Goal: Task Accomplishment & Management: Use online tool/utility

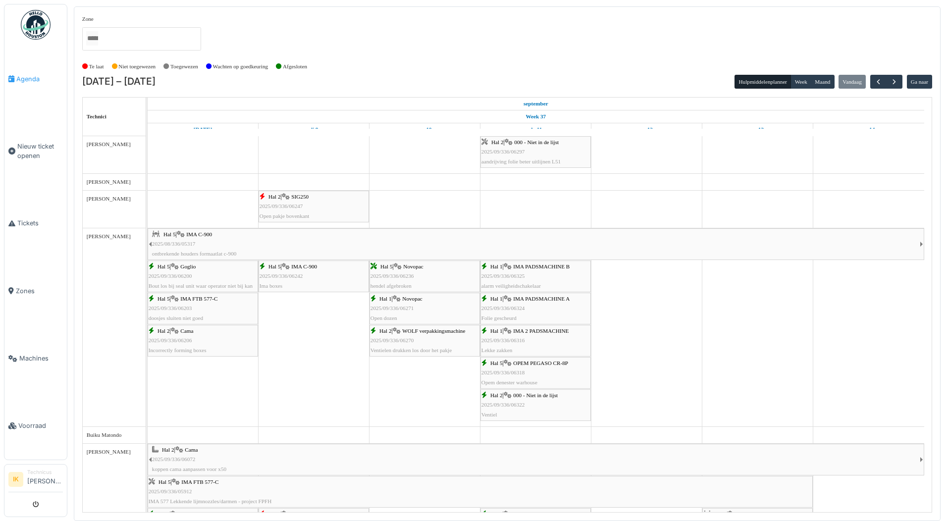
click at [31, 77] on span "Agenda" at bounding box center [39, 78] width 47 height 9
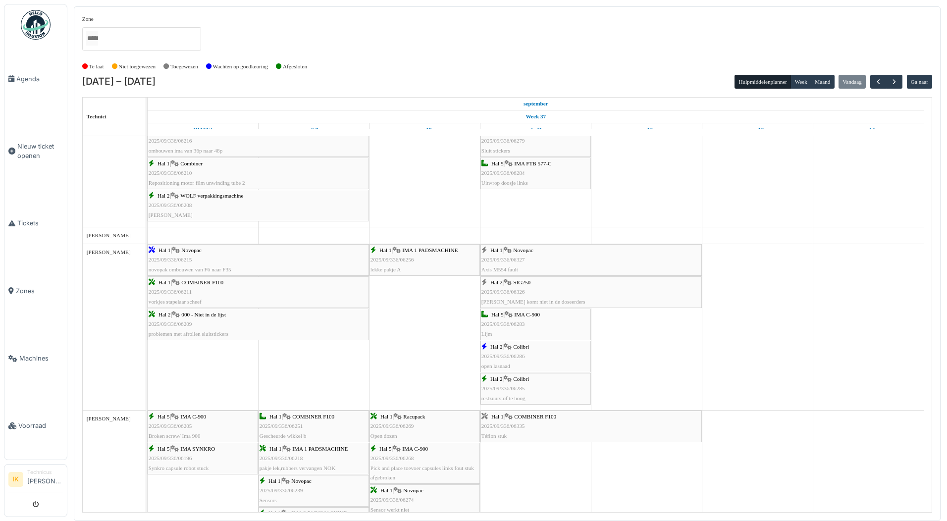
scroll to position [743, 0]
click at [533, 289] on div "Hal 2 | SIG250 2025/09/336/06326 Koffie komt niet in de doseerders" at bounding box center [590, 291] width 219 height 29
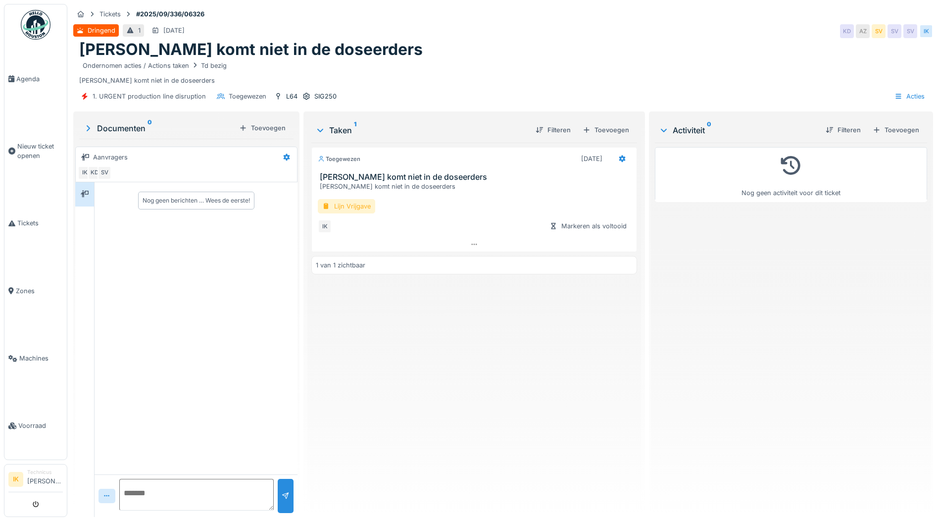
click at [353, 205] on div "Lijn Vrijgave" at bounding box center [346, 206] width 57 height 14
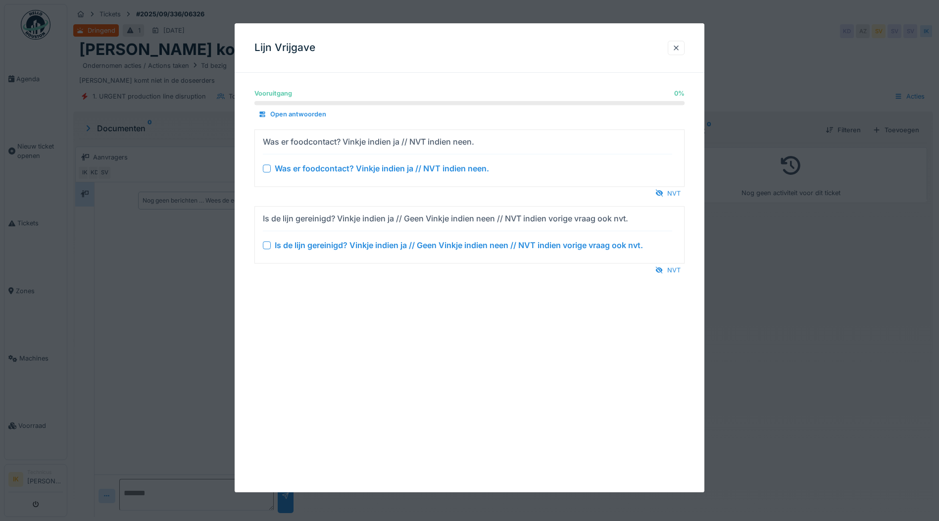
click at [266, 167] on div at bounding box center [267, 168] width 8 height 8
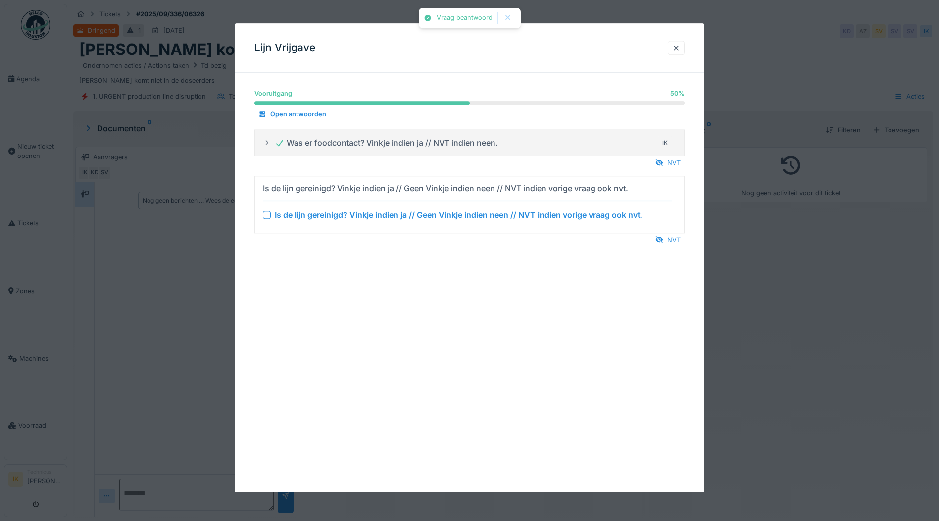
click at [269, 217] on div at bounding box center [267, 215] width 8 height 8
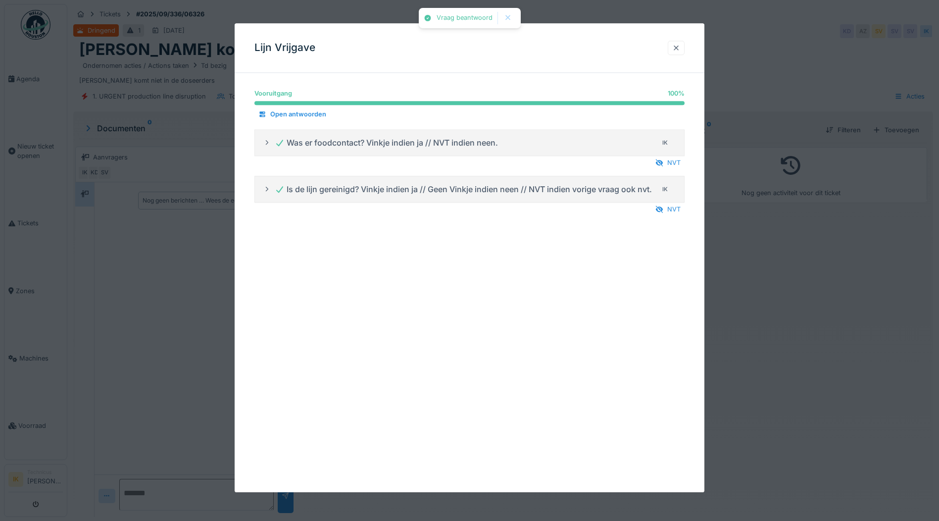
click at [676, 49] on div at bounding box center [676, 47] width 8 height 9
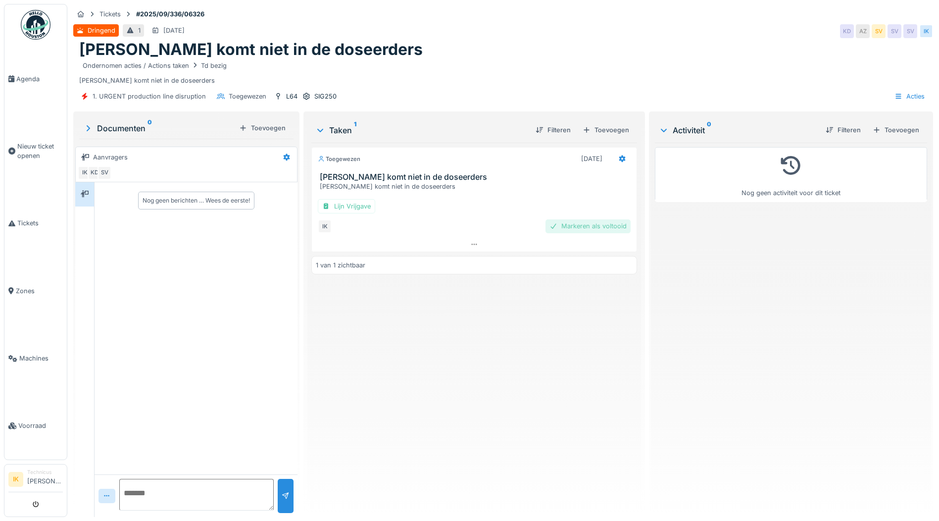
click at [594, 223] on div "Markeren als voltooid" at bounding box center [588, 225] width 85 height 13
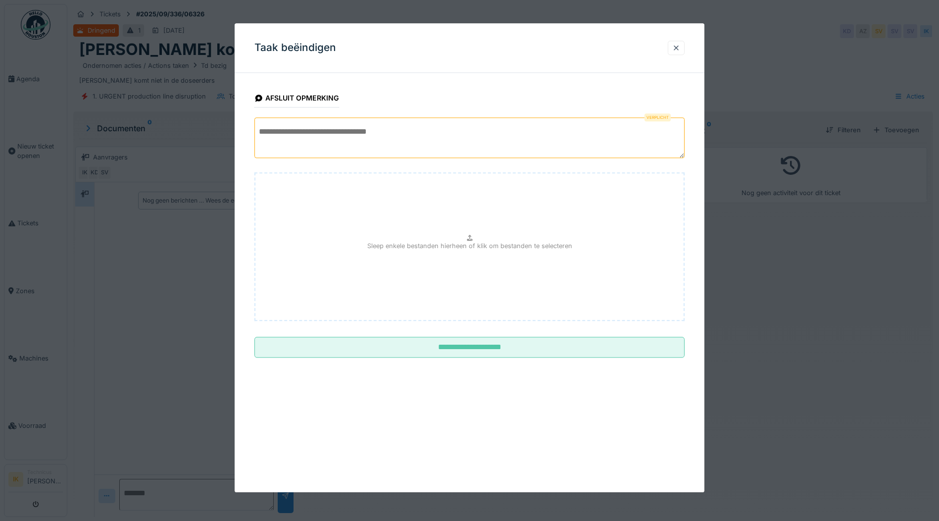
click at [285, 131] on textarea at bounding box center [469, 137] width 430 height 41
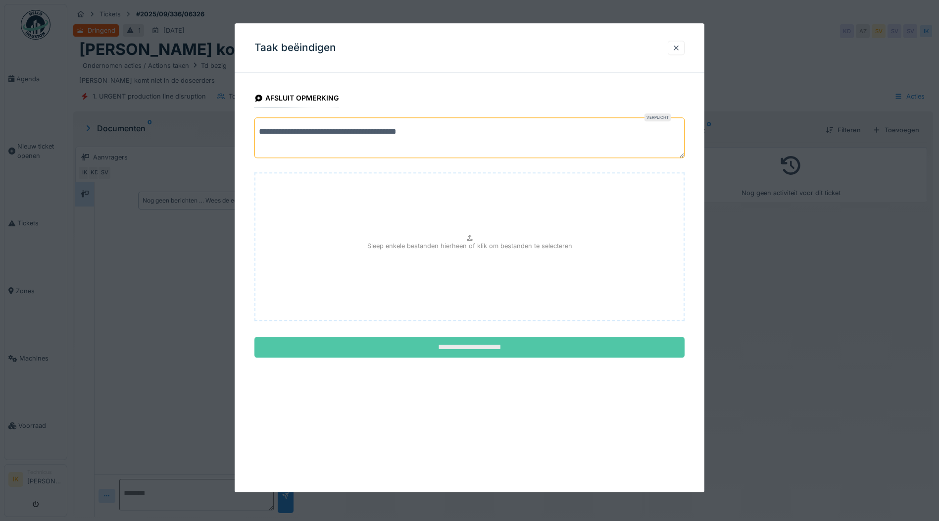
type textarea "**********"
click at [472, 346] on input "**********" at bounding box center [469, 347] width 430 height 21
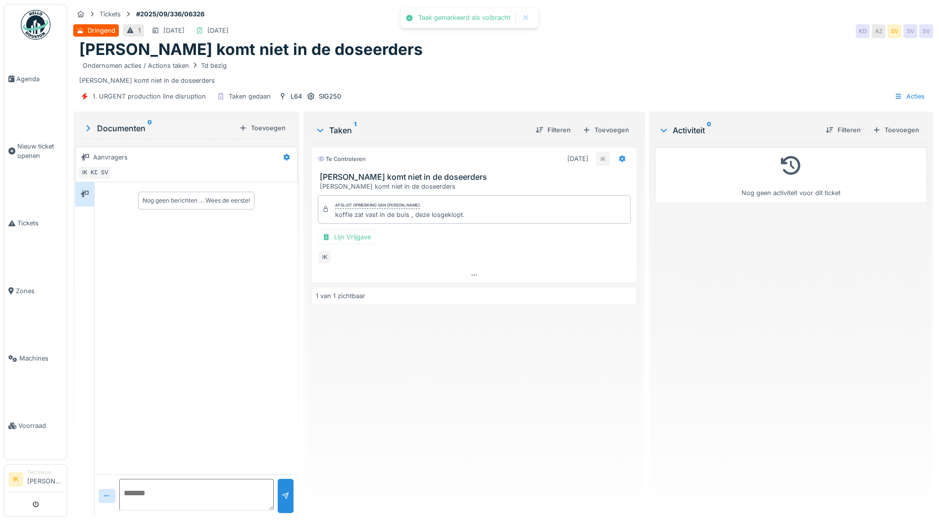
click at [25, 75] on span "Agenda" at bounding box center [39, 78] width 47 height 9
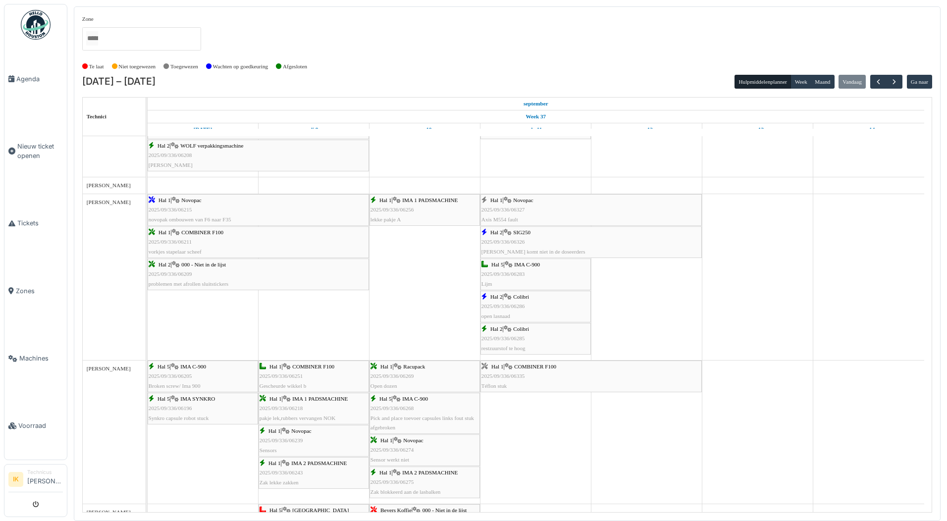
scroll to position [743, 0]
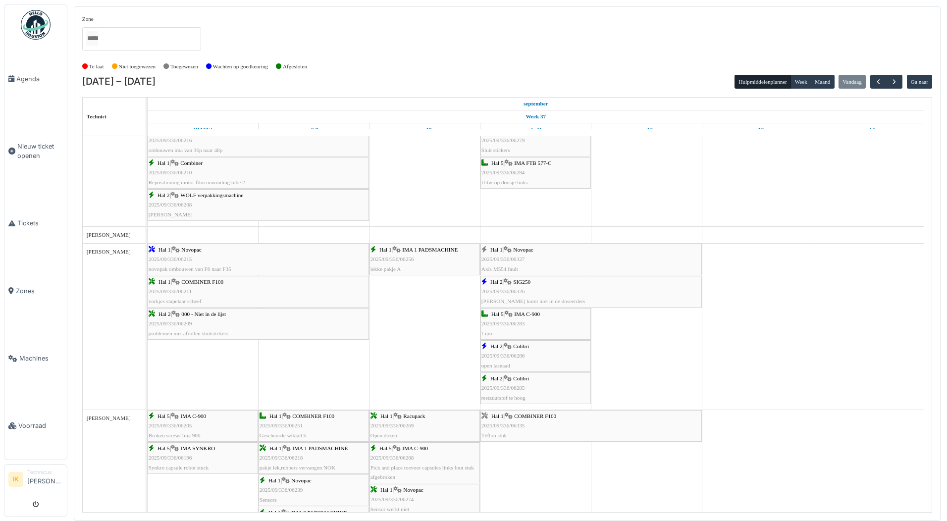
click at [510, 258] on span "2025/09/336/06327" at bounding box center [503, 259] width 44 height 6
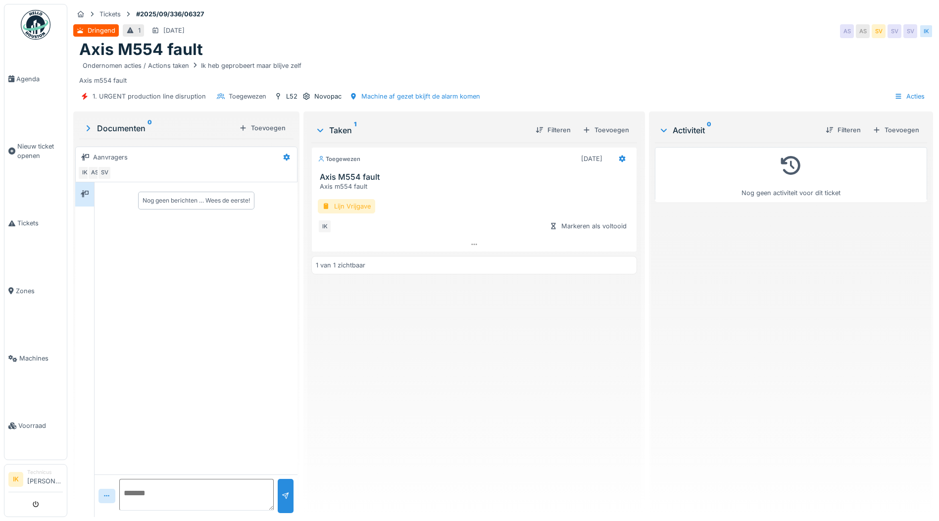
click at [331, 206] on div "Lijn Vrijgave" at bounding box center [346, 206] width 57 height 14
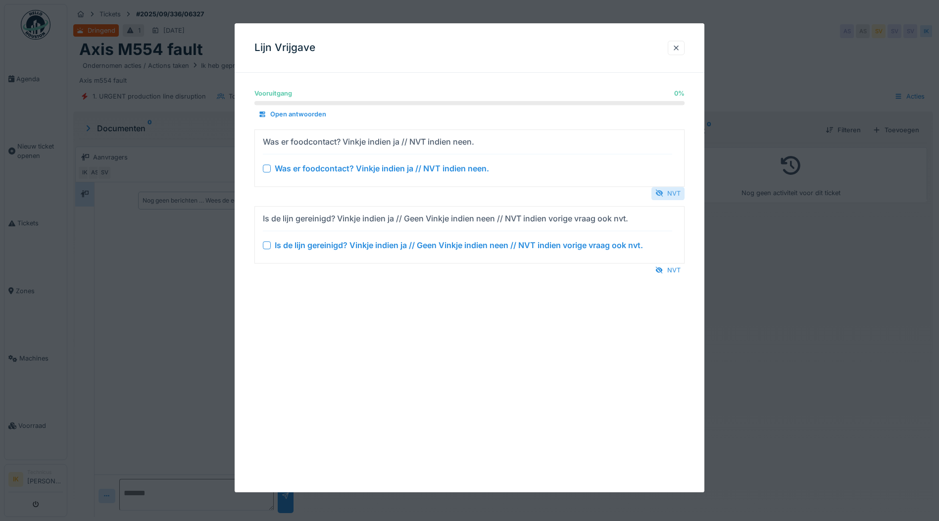
click at [679, 192] on div "NVT" at bounding box center [668, 193] width 33 height 13
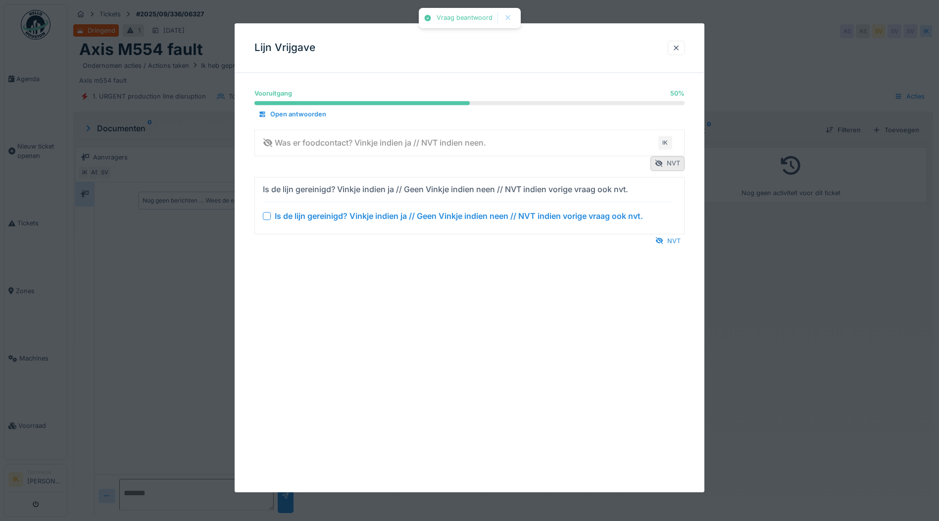
click at [678, 240] on div "NVT" at bounding box center [668, 240] width 33 height 13
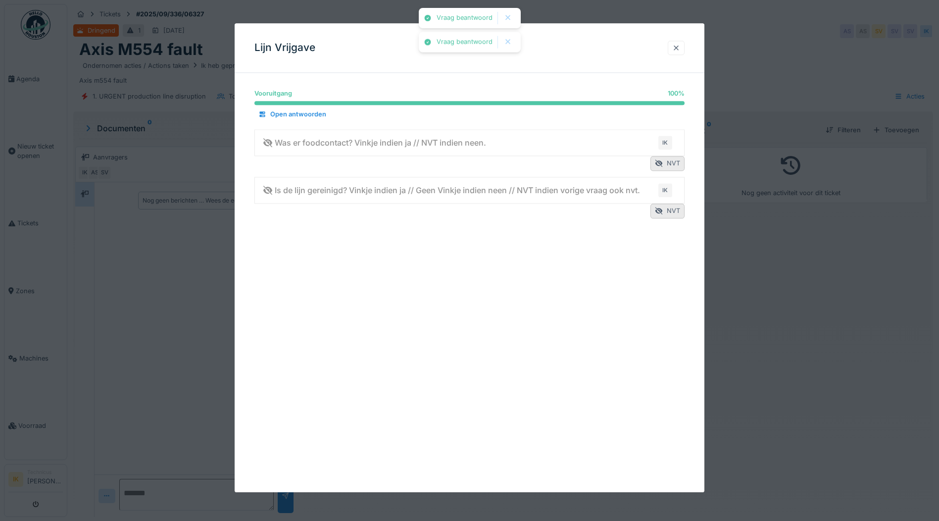
click at [678, 44] on div at bounding box center [676, 47] width 8 height 9
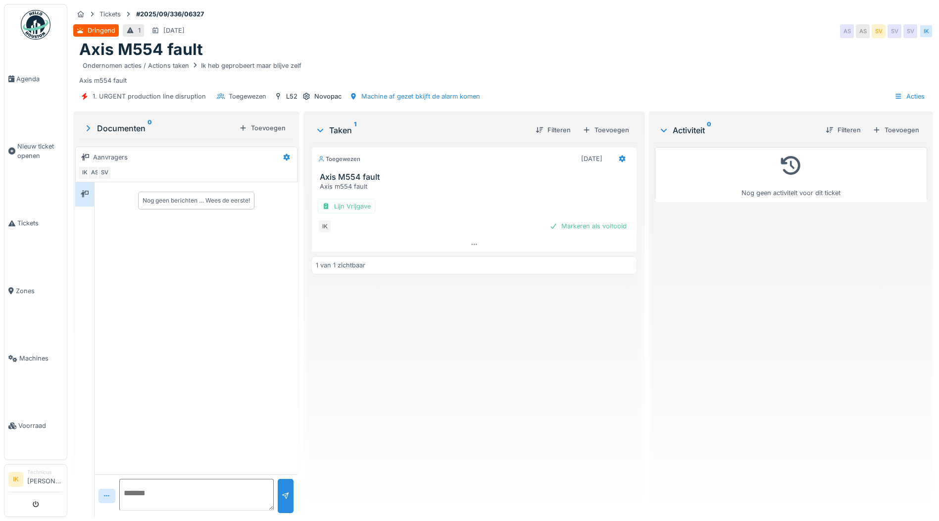
click at [582, 224] on div "Markeren als voltooid" at bounding box center [588, 225] width 85 height 13
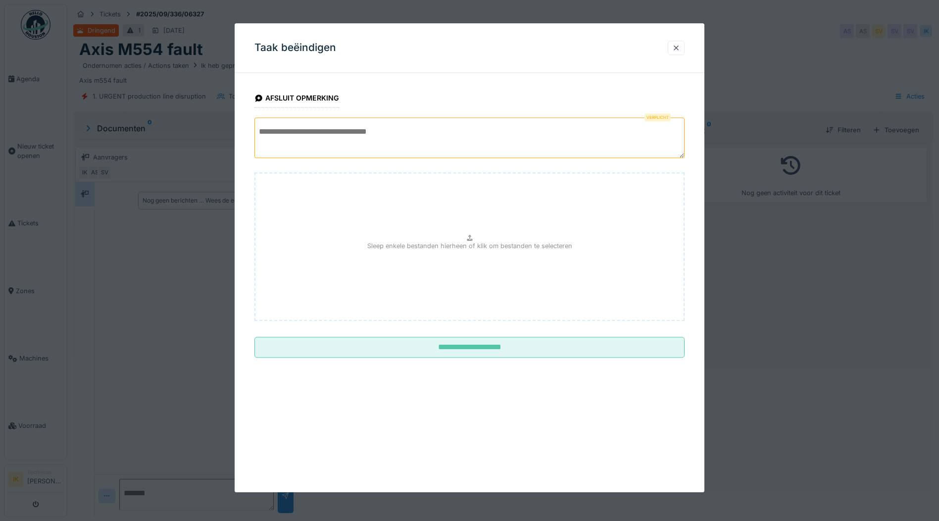
click at [310, 132] on textarea at bounding box center [469, 137] width 430 height 41
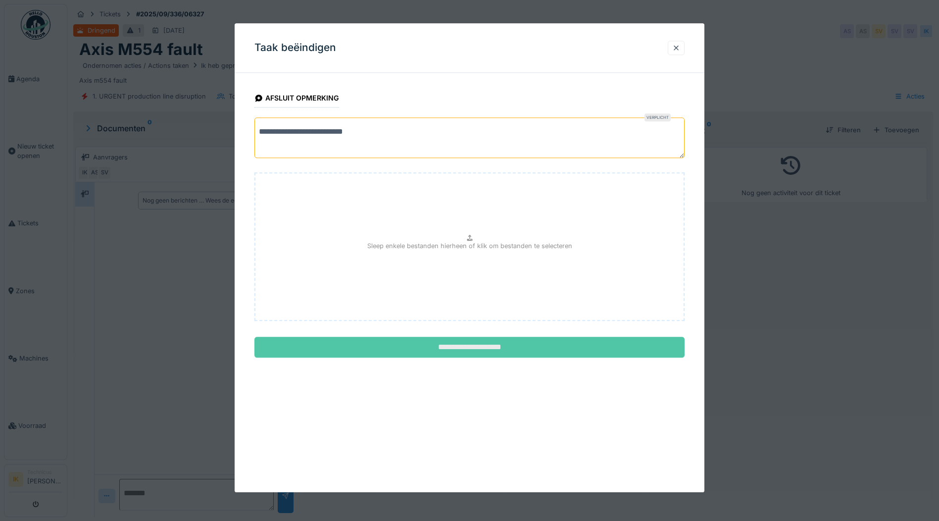
type textarea "**********"
click at [492, 345] on input "**********" at bounding box center [469, 347] width 430 height 21
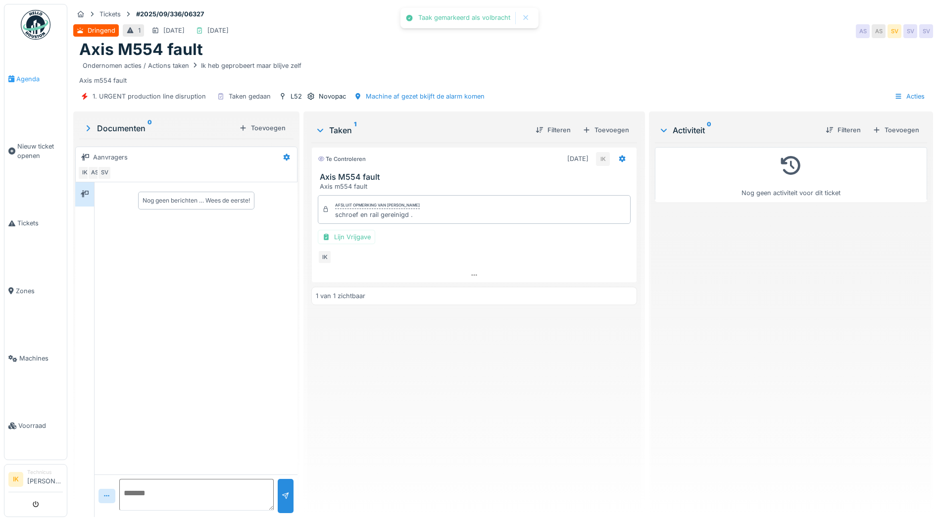
click at [31, 76] on span "Agenda" at bounding box center [39, 78] width 47 height 9
